Goal: Task Accomplishment & Management: Use online tool/utility

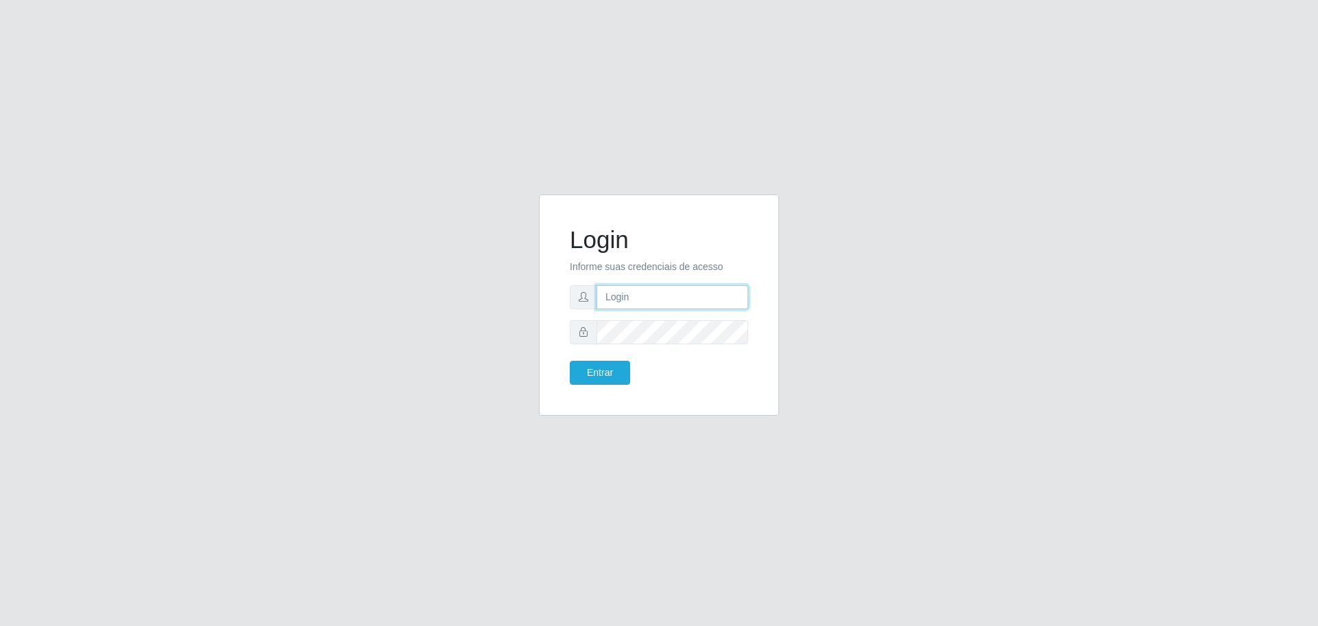
type input "[EMAIL_ADDRESS][DOMAIN_NAME]"
click at [599, 366] on button "Entrar" at bounding box center [600, 373] width 60 height 24
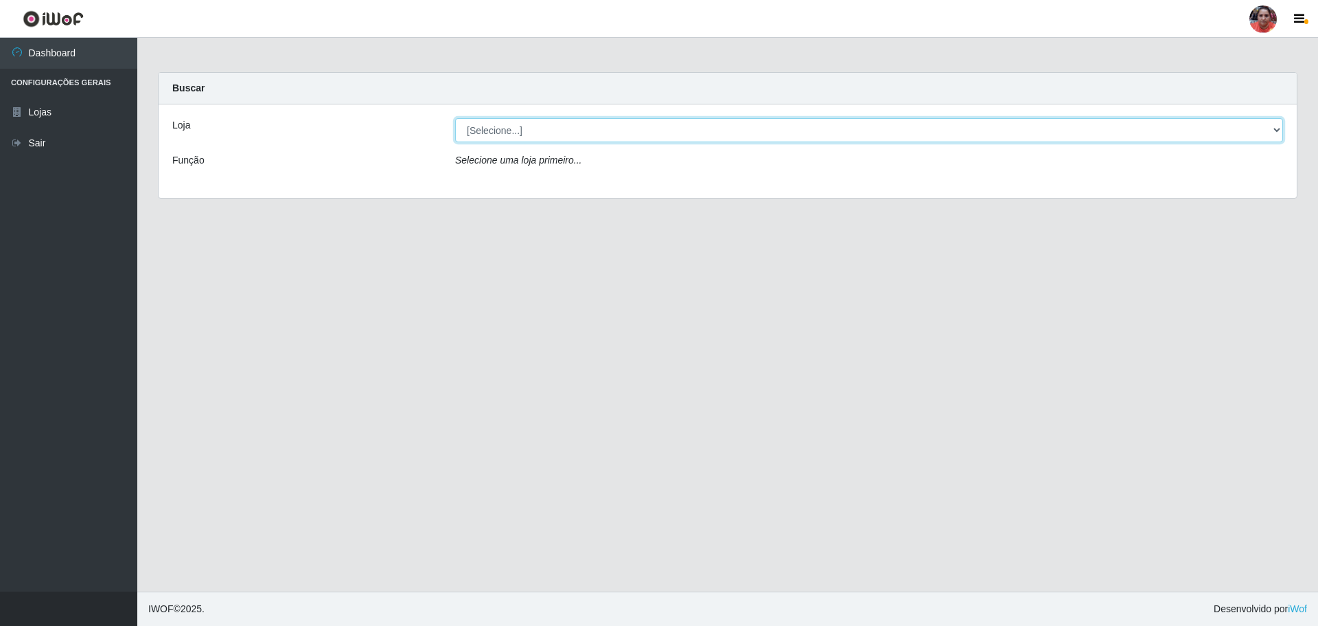
click at [1278, 128] on select "[Selecione...] Mar Vermelho - Loja 05" at bounding box center [869, 130] width 828 height 24
select select "252"
click at [455, 118] on select "[Selecione...] Mar Vermelho - Loja 05" at bounding box center [869, 130] width 828 height 24
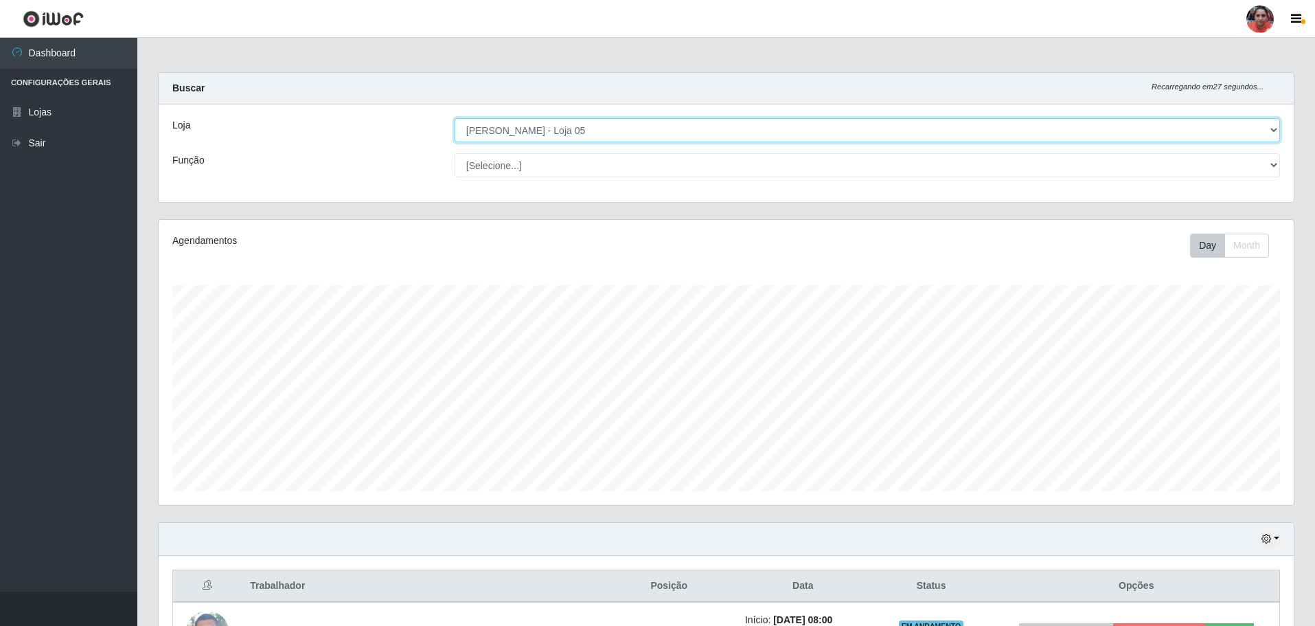
scroll to position [285, 1135]
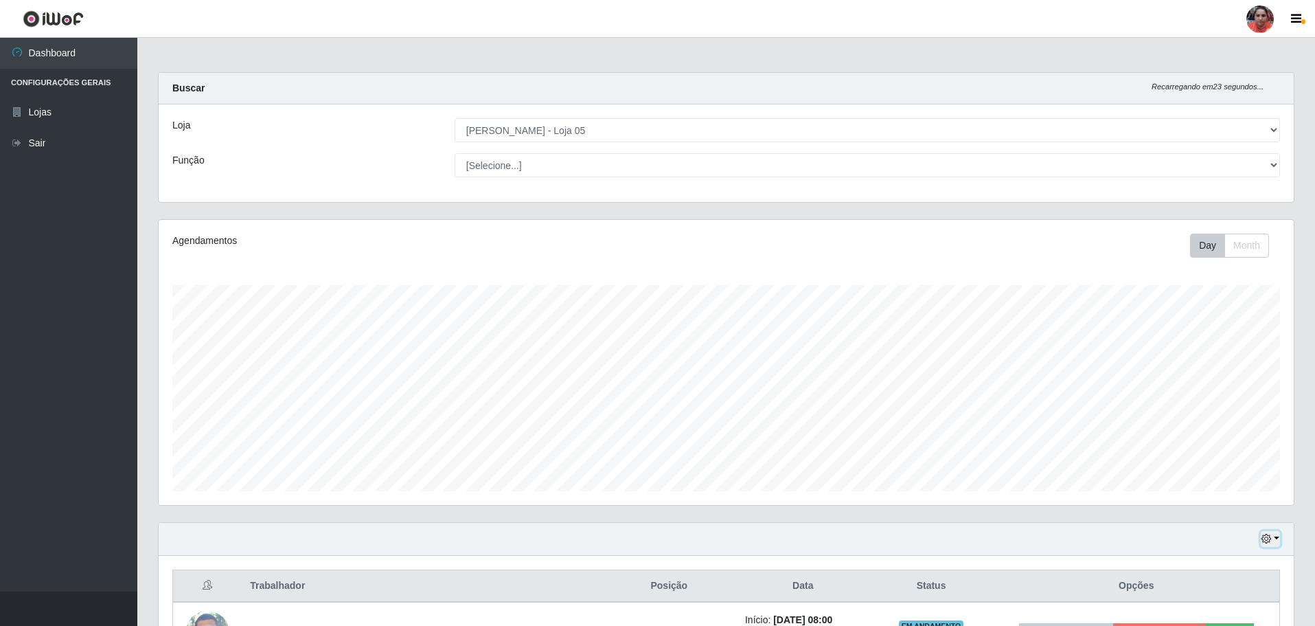
click at [1275, 538] on button "button" at bounding box center [1270, 539] width 19 height 16
click at [1196, 459] on button "3 dias" at bounding box center [1225, 458] width 108 height 29
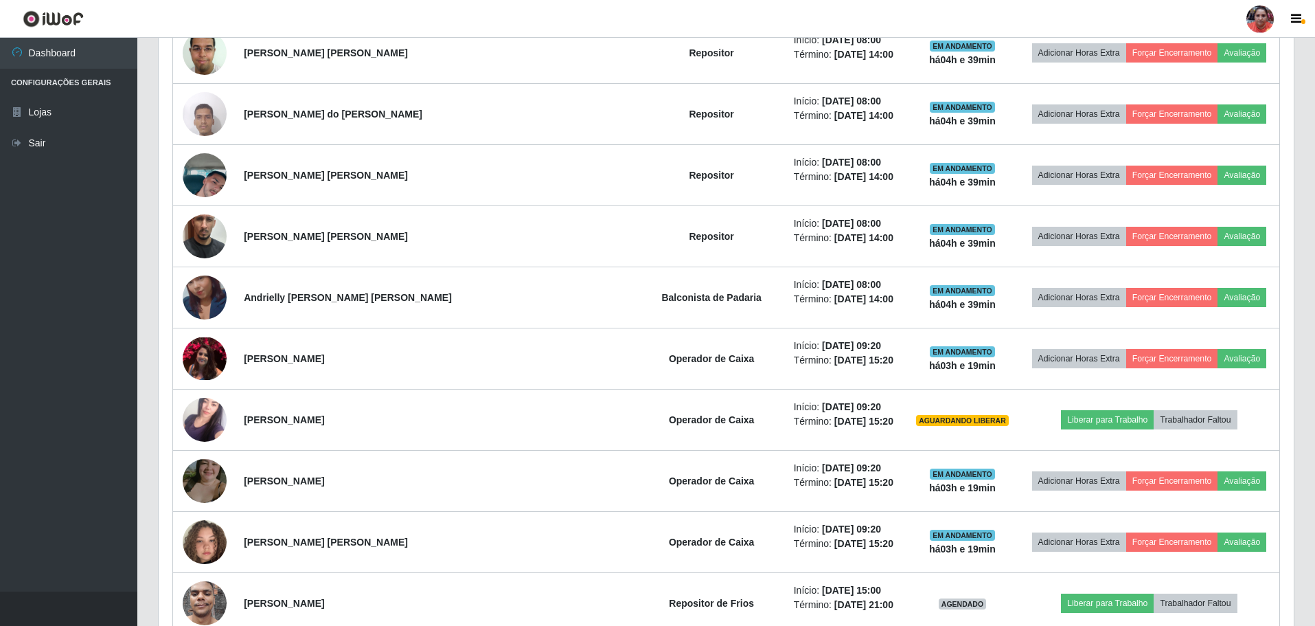
scroll to position [832, 0]
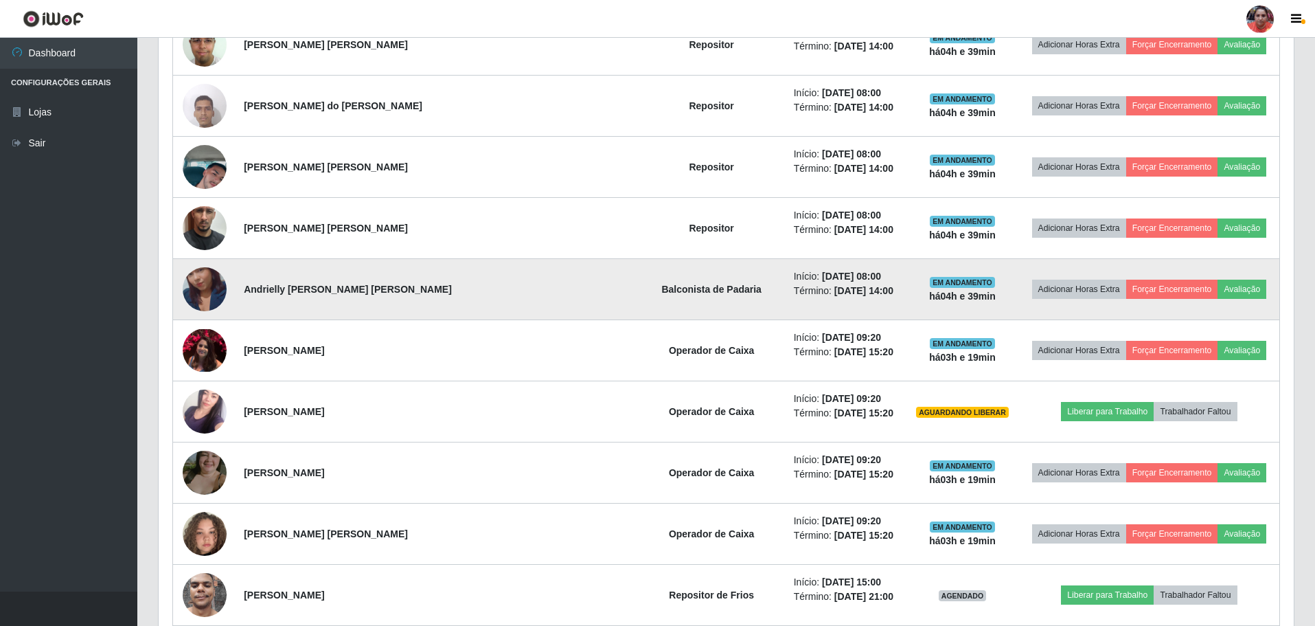
click at [217, 284] on img at bounding box center [205, 289] width 44 height 78
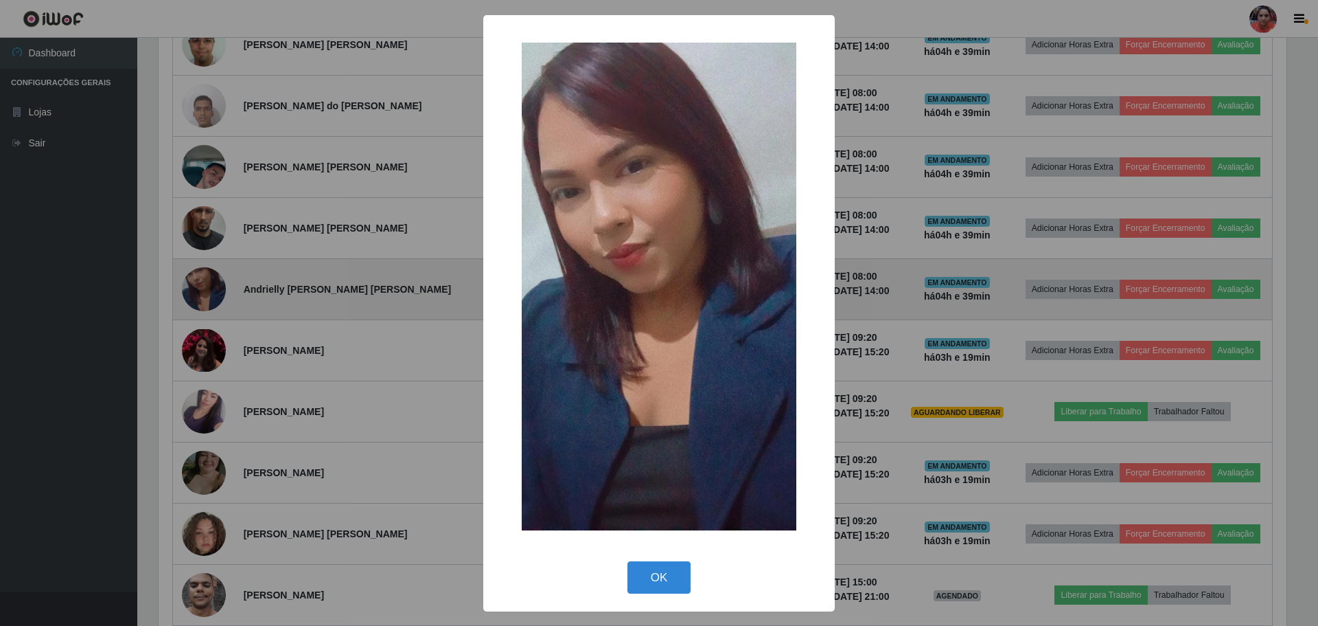
click at [218, 283] on div "× OK Cancel" at bounding box center [659, 313] width 1318 height 626
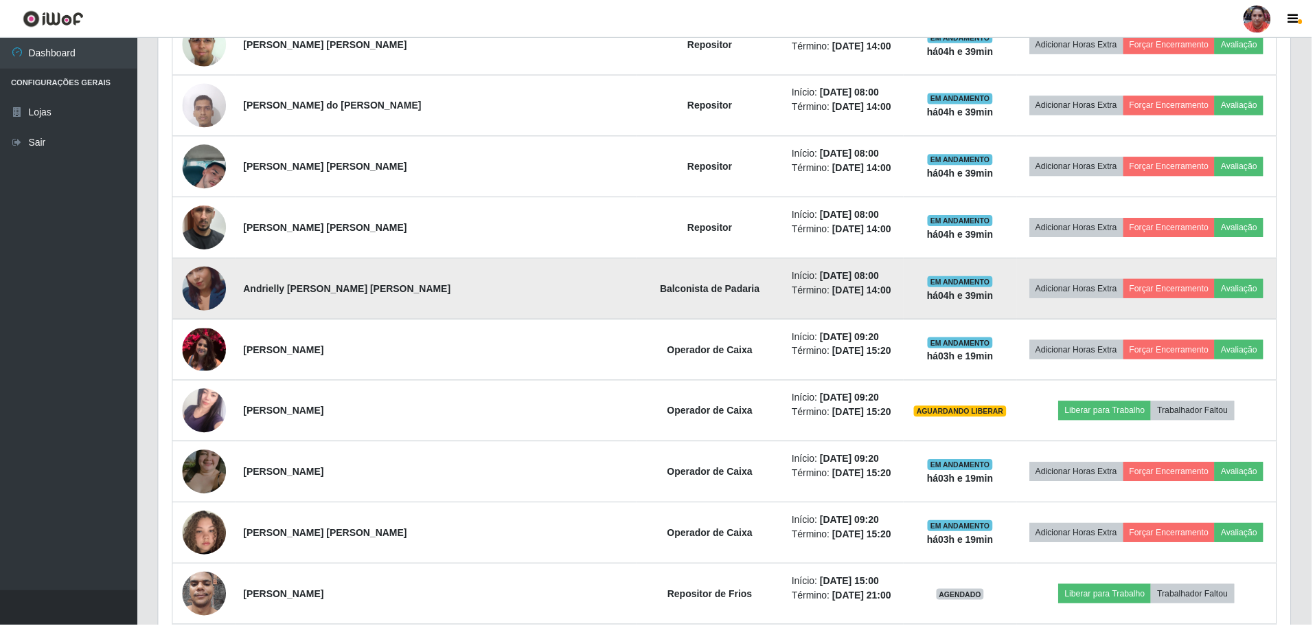
scroll to position [285, 1135]
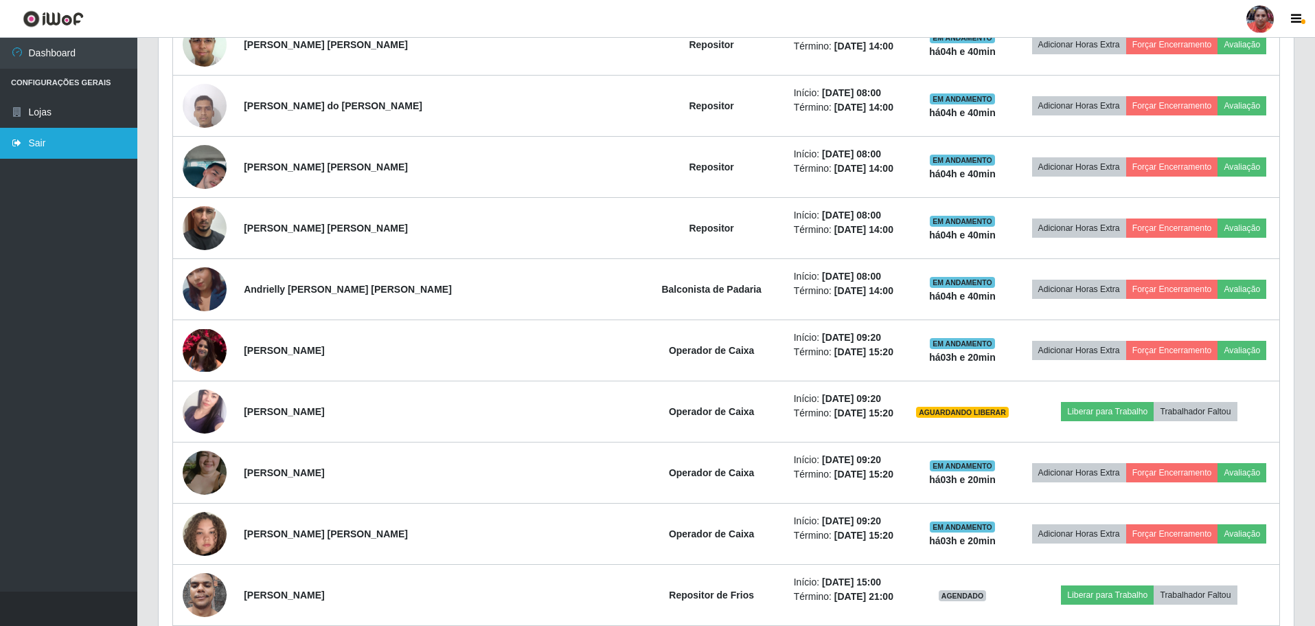
click at [47, 139] on link "Sair" at bounding box center [68, 143] width 137 height 31
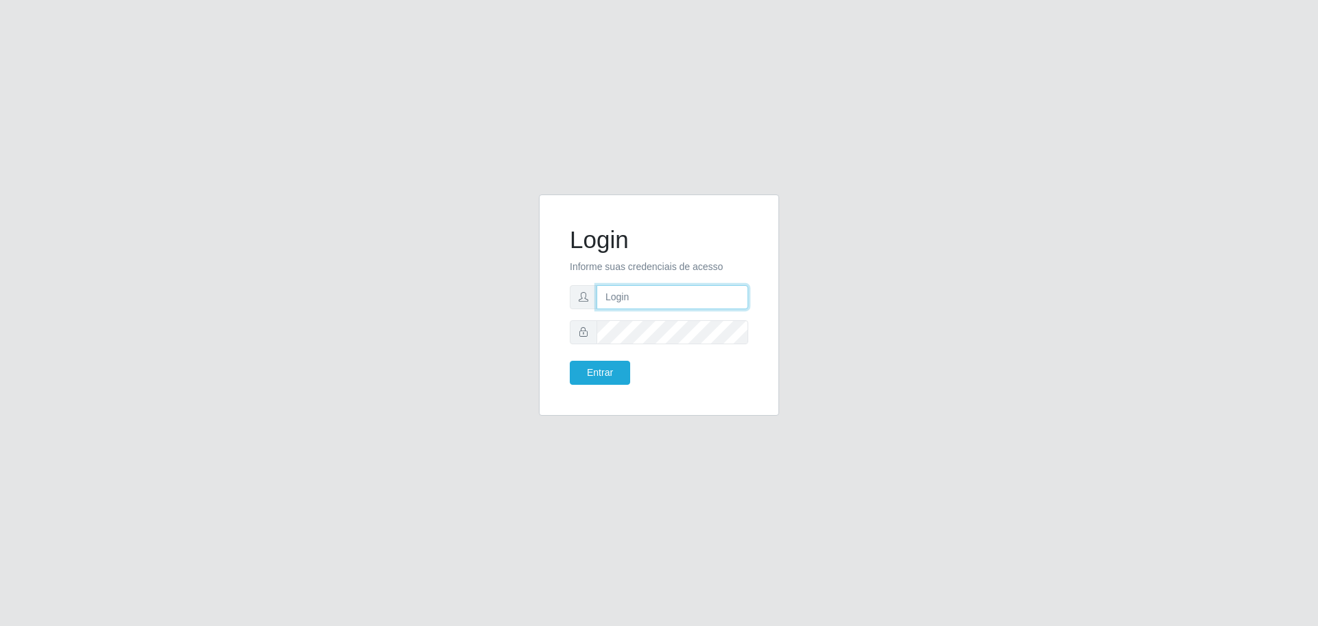
type input "[EMAIL_ADDRESS][DOMAIN_NAME]"
